Goal: Navigation & Orientation: Find specific page/section

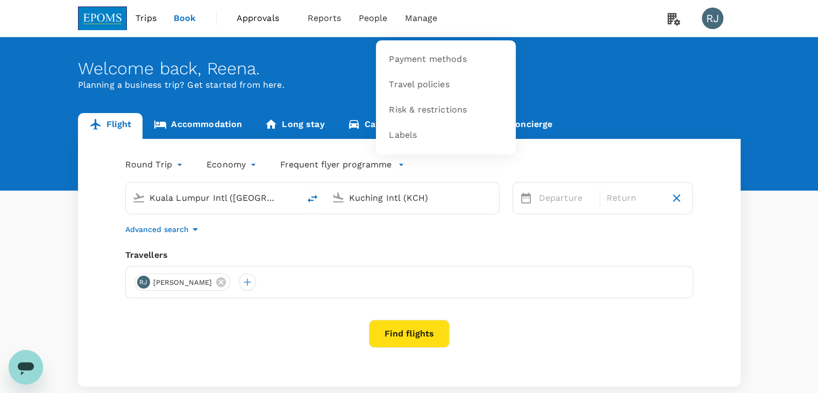
click at [428, 17] on span "Manage" at bounding box center [421, 18] width 33 height 13
click at [423, 18] on span "Manage" at bounding box center [421, 18] width 33 height 13
click at [403, 58] on span "Payment methods" at bounding box center [427, 59] width 77 height 12
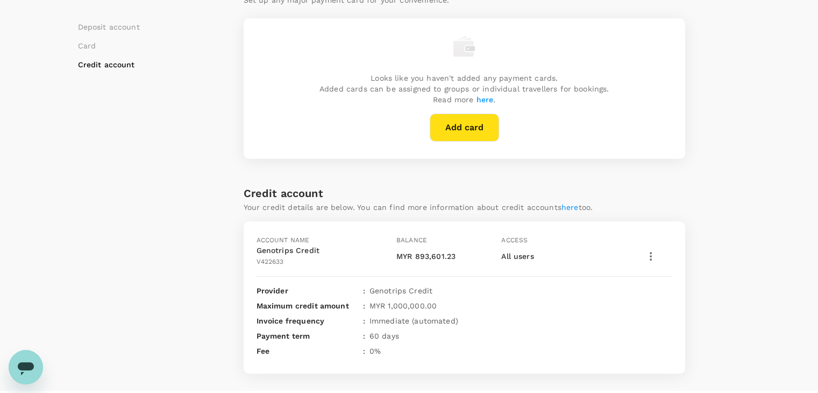
scroll to position [328, 0]
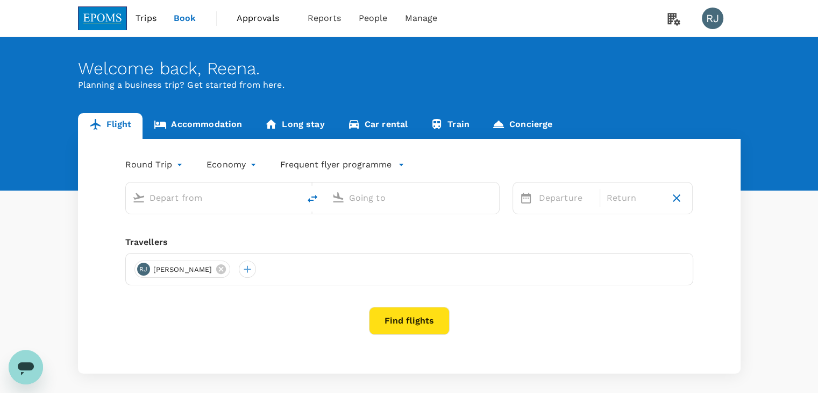
type input "Kuala Lumpur Intl ([GEOGRAPHIC_DATA])"
type input "Kuching Intl (KCH)"
type input "Kuala Lumpur Intl ([GEOGRAPHIC_DATA])"
type input "Kuching Intl (KCH)"
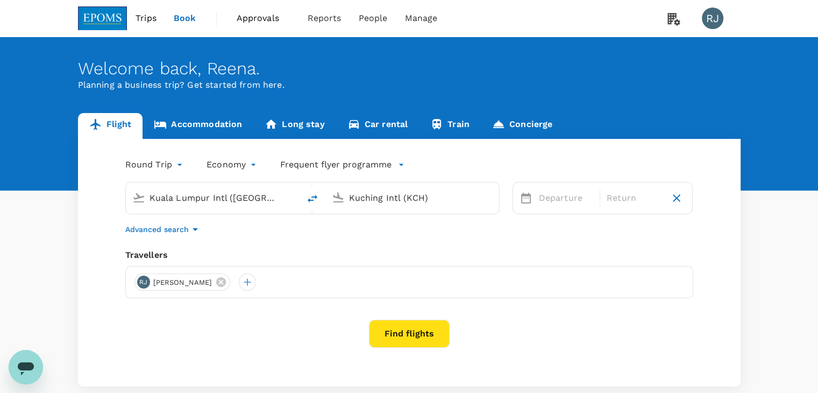
click at [247, 17] on span "Approvals" at bounding box center [264, 18] width 54 height 13
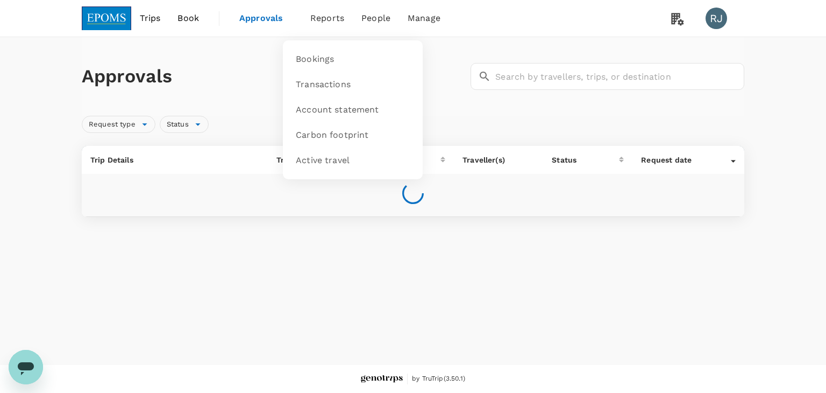
click at [339, 18] on span "Reports" at bounding box center [327, 18] width 34 height 13
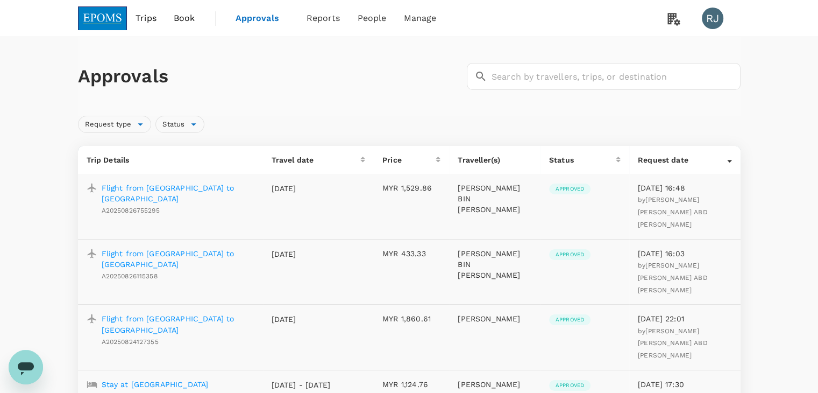
click at [187, 21] on span "Book" at bounding box center [185, 18] width 22 height 13
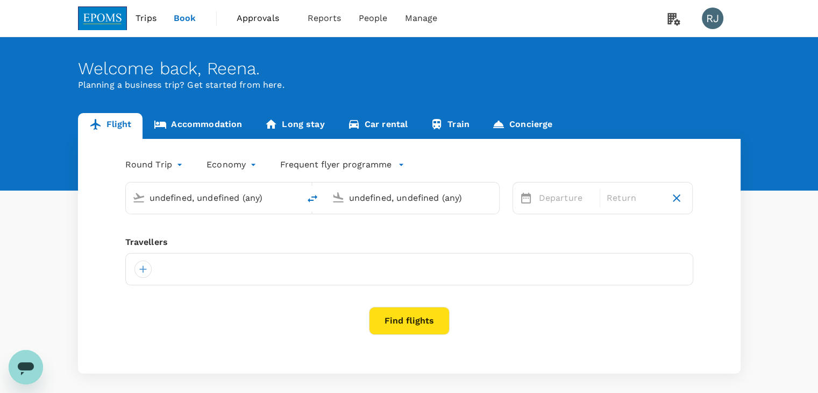
type input "Kuala Lumpur Intl ([GEOGRAPHIC_DATA])"
type input "Kuching Intl (KCH)"
type input "Kuala Lumpur Intl ([GEOGRAPHIC_DATA])"
type input "Kuching Intl (KCH)"
type input "Kuala Lumpur Intl ([GEOGRAPHIC_DATA])"
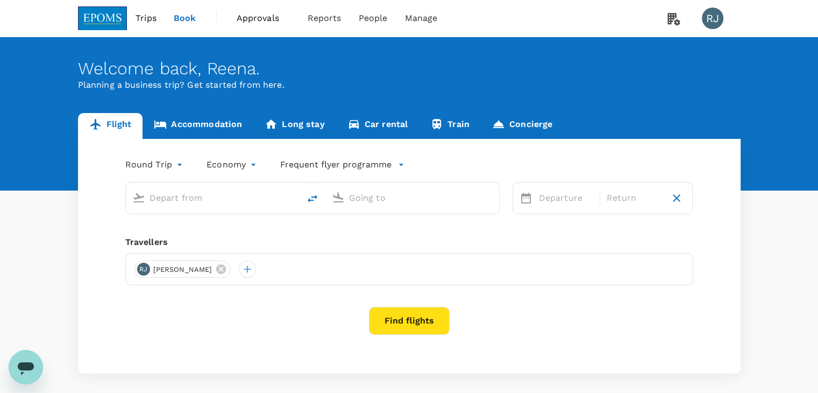
type input "Kuching Intl (KCH)"
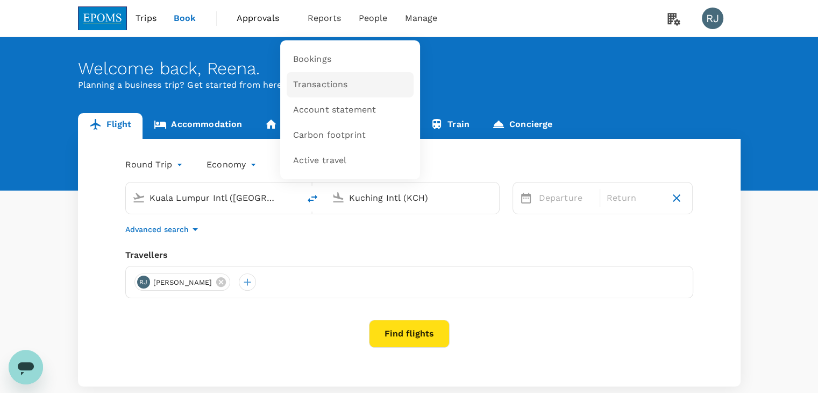
click at [326, 87] on span "Transactions" at bounding box center [320, 85] width 55 height 12
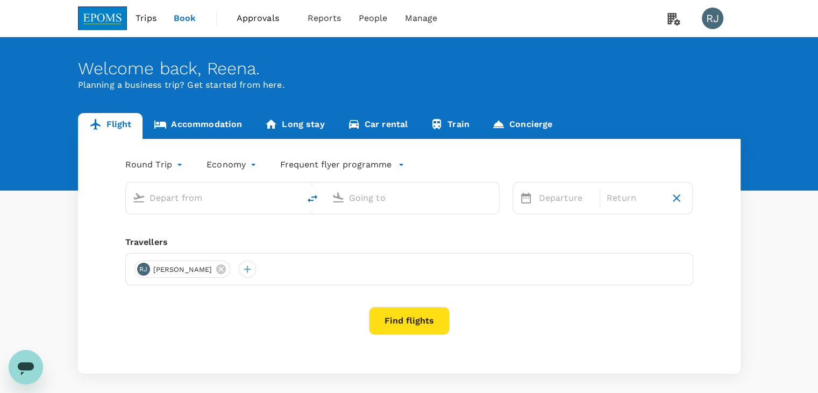
type input "Kuala Lumpur Intl ([GEOGRAPHIC_DATA])"
type input "Kuching Intl (KCH)"
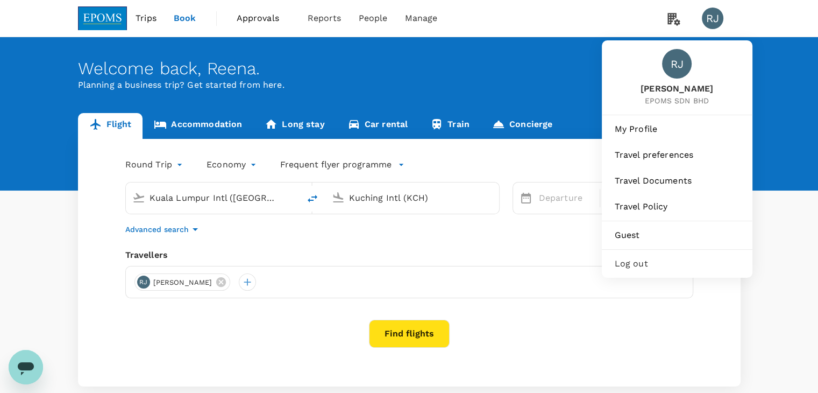
click at [648, 267] on span "Log out" at bounding box center [677, 263] width 125 height 13
